Goal: Task Accomplishment & Management: Use online tool/utility

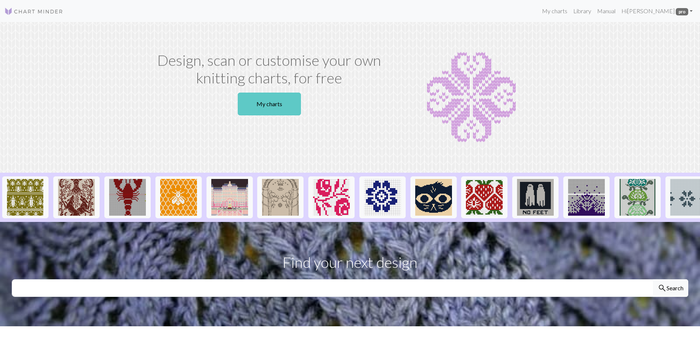
click at [251, 98] on link "My charts" at bounding box center [269, 104] width 63 height 23
click at [123, 191] on img at bounding box center [127, 197] width 37 height 37
click at [249, 104] on link "My charts" at bounding box center [269, 104] width 63 height 23
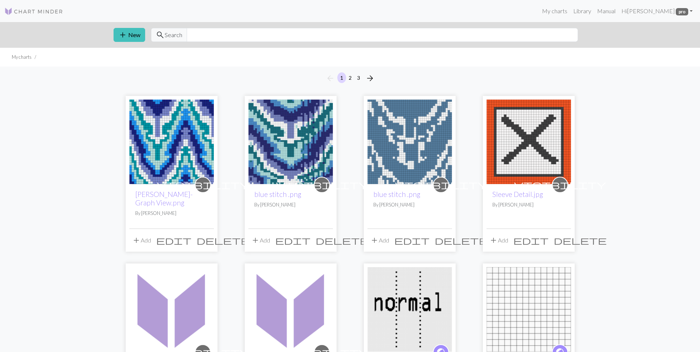
click at [185, 136] on img at bounding box center [171, 142] width 85 height 85
